Goal: Obtain resource: Obtain resource

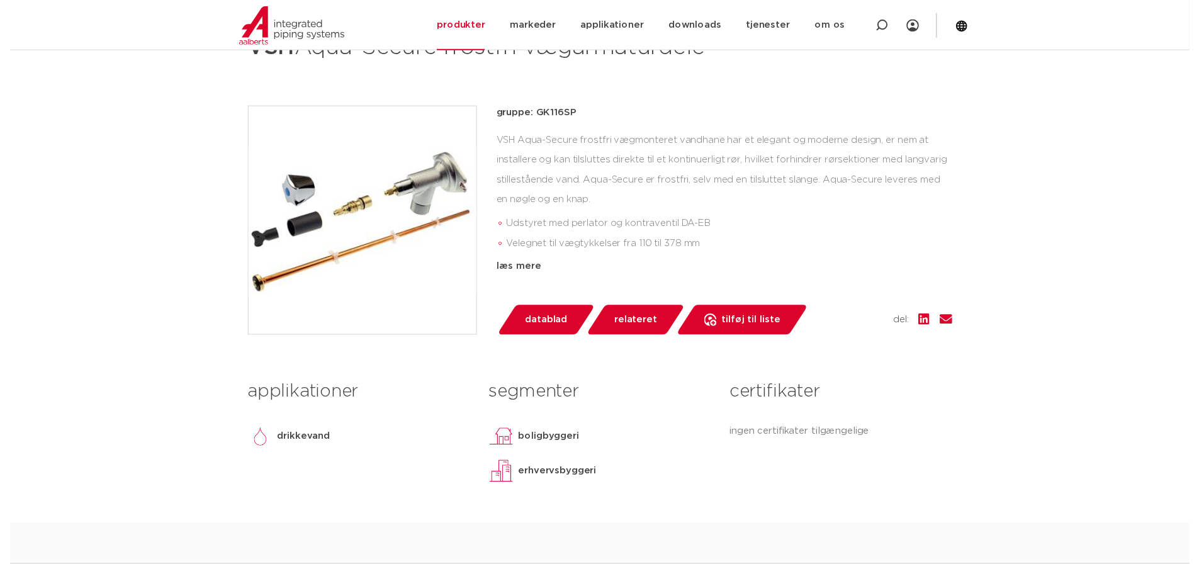
scroll to position [315, 0]
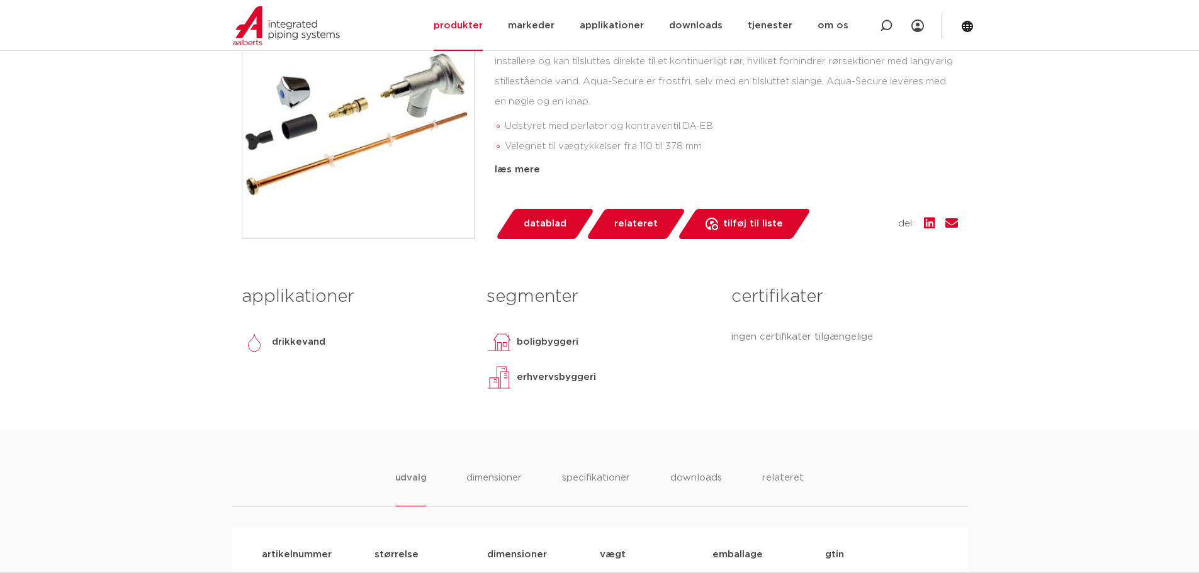
click at [545, 229] on span "datablad" at bounding box center [545, 224] width 43 height 20
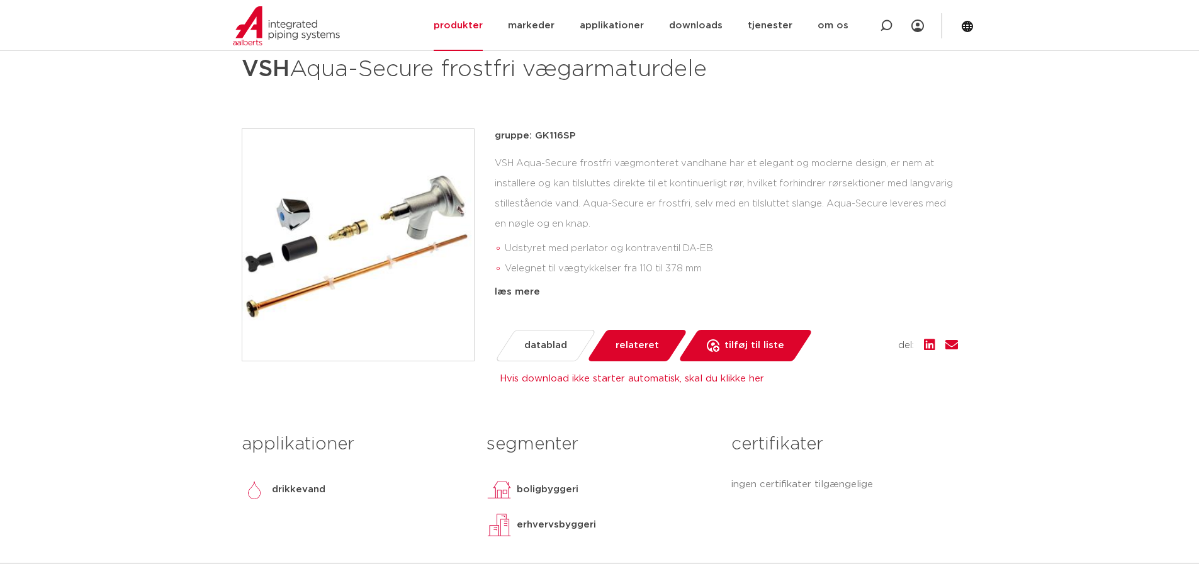
scroll to position [189, 0]
